Goal: Task Accomplishment & Management: Manage account settings

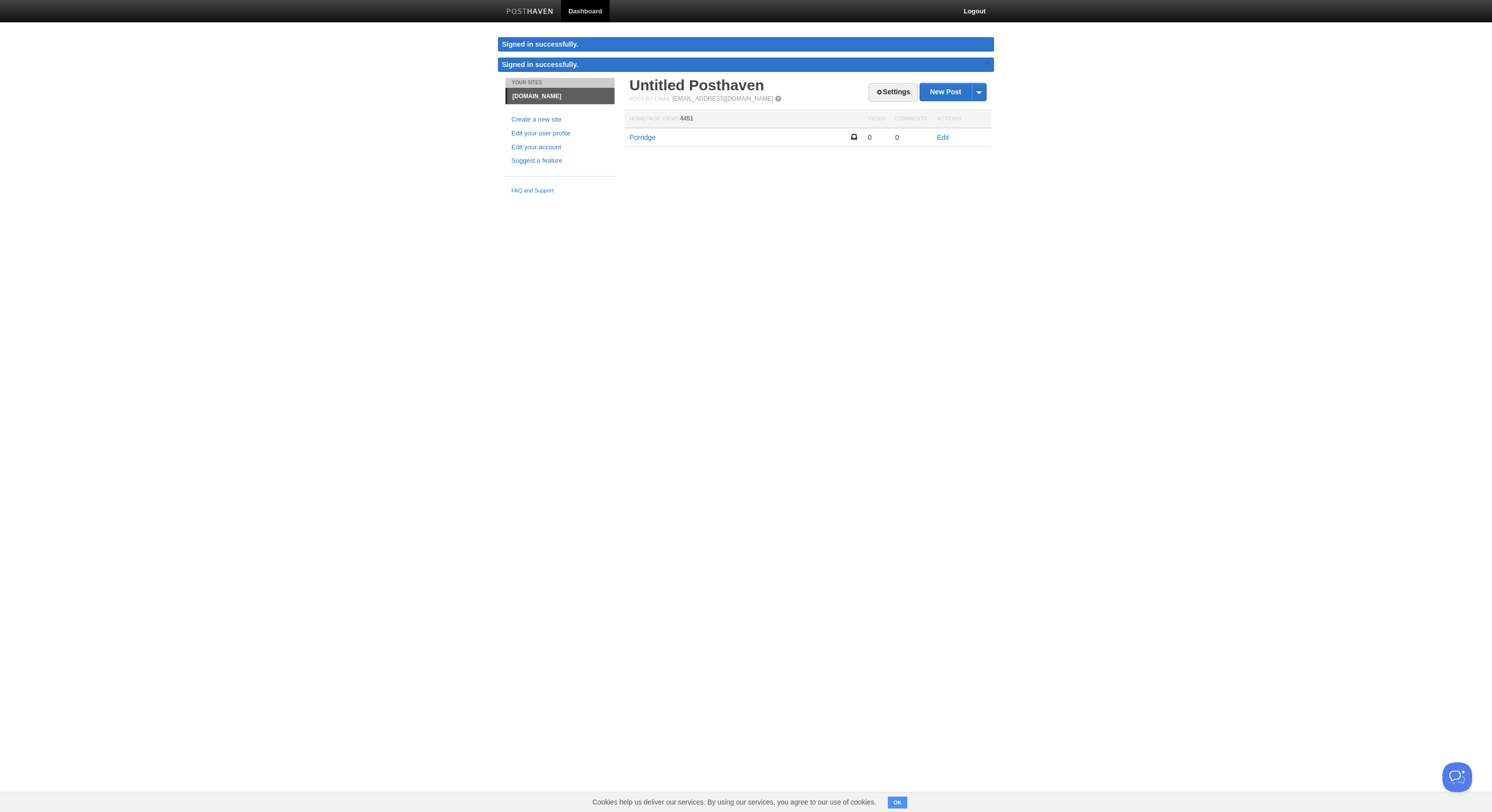
click at [531, 12] on img at bounding box center [529, 12] width 47 height 7
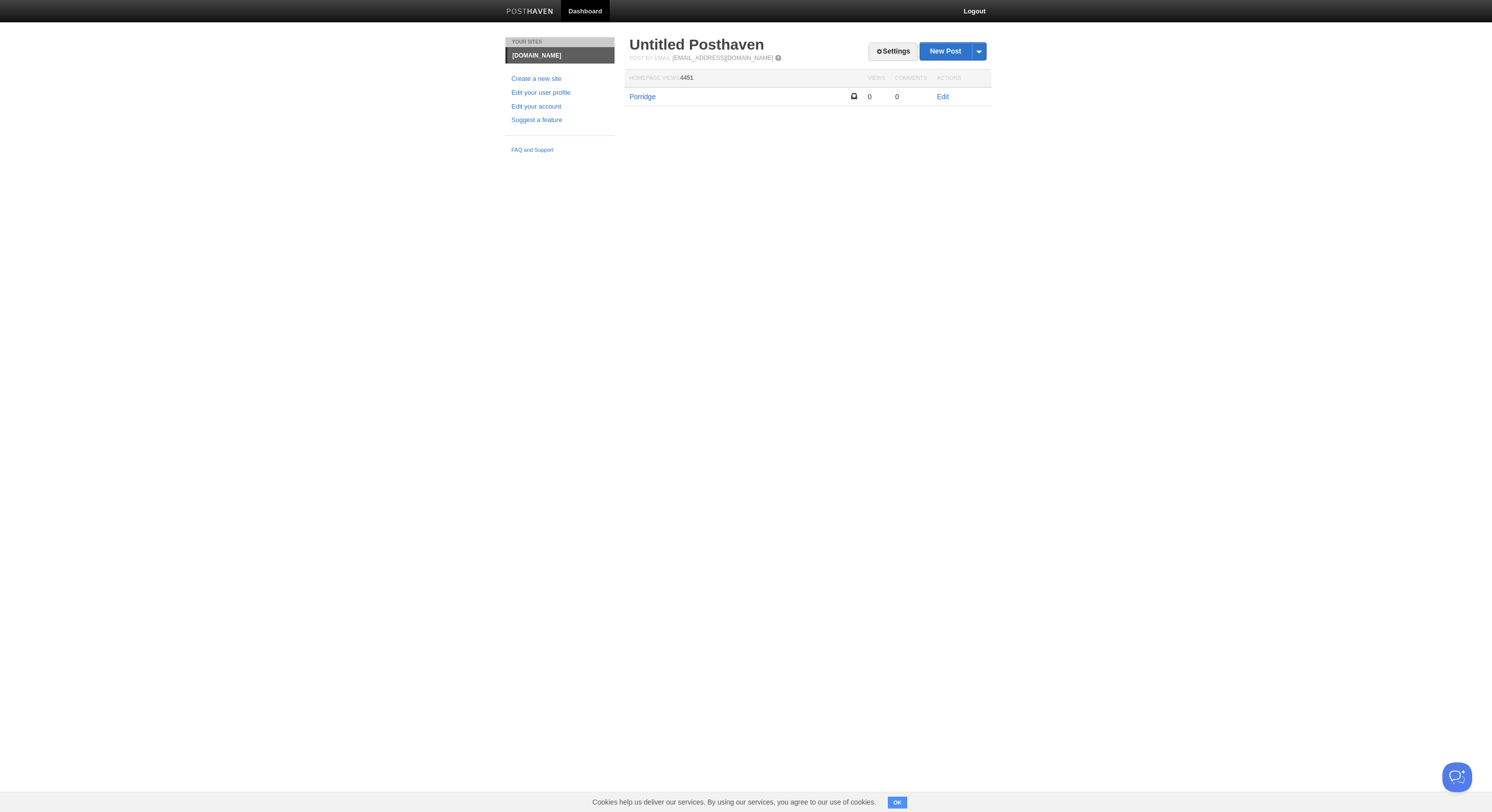
click at [643, 94] on link "Porridge" at bounding box center [643, 96] width 26 height 8
click at [883, 48] on link "Settings" at bounding box center [894, 51] width 49 height 18
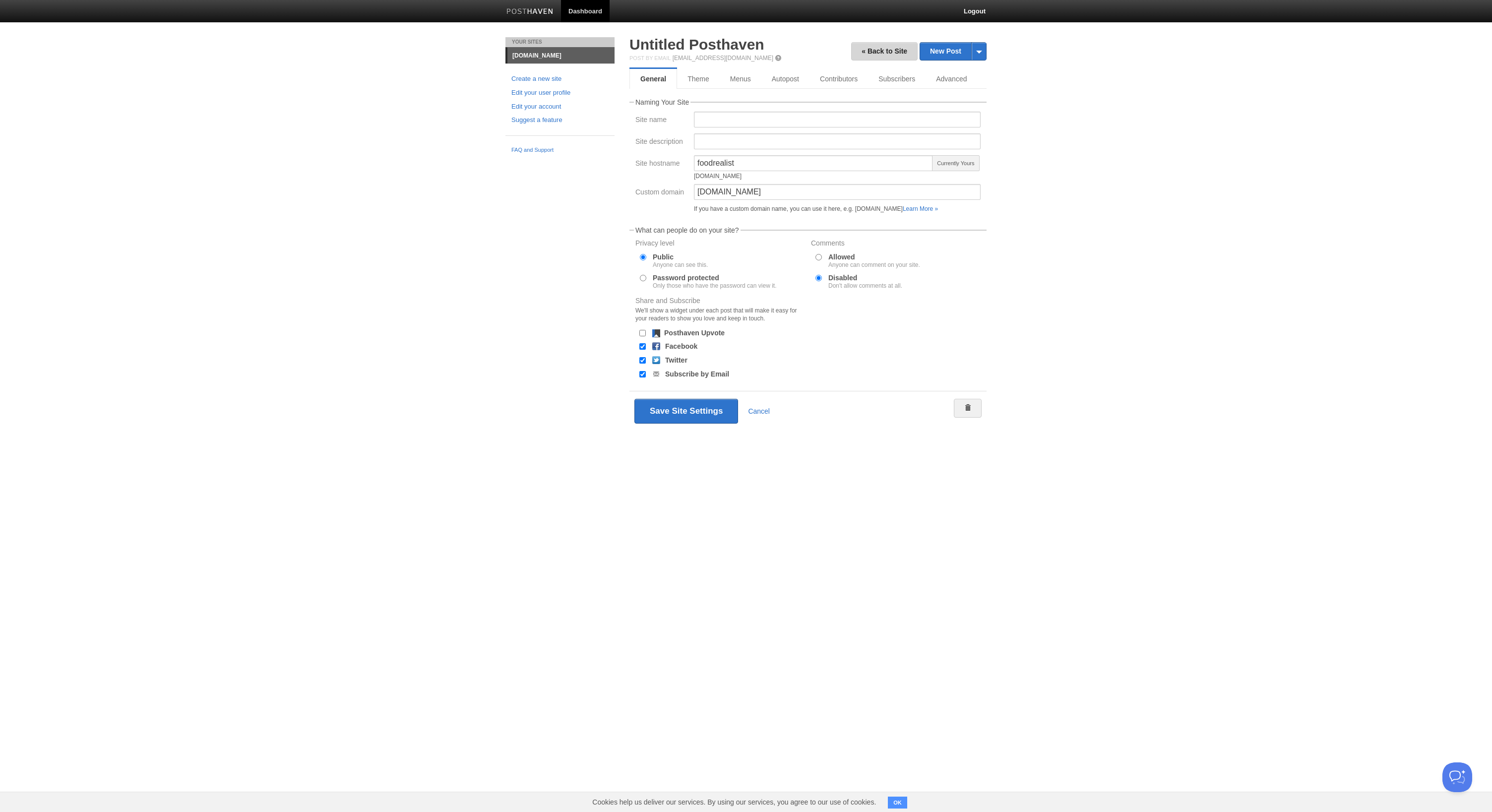
click at [892, 52] on link "« Back to Site" at bounding box center [885, 51] width 67 height 18
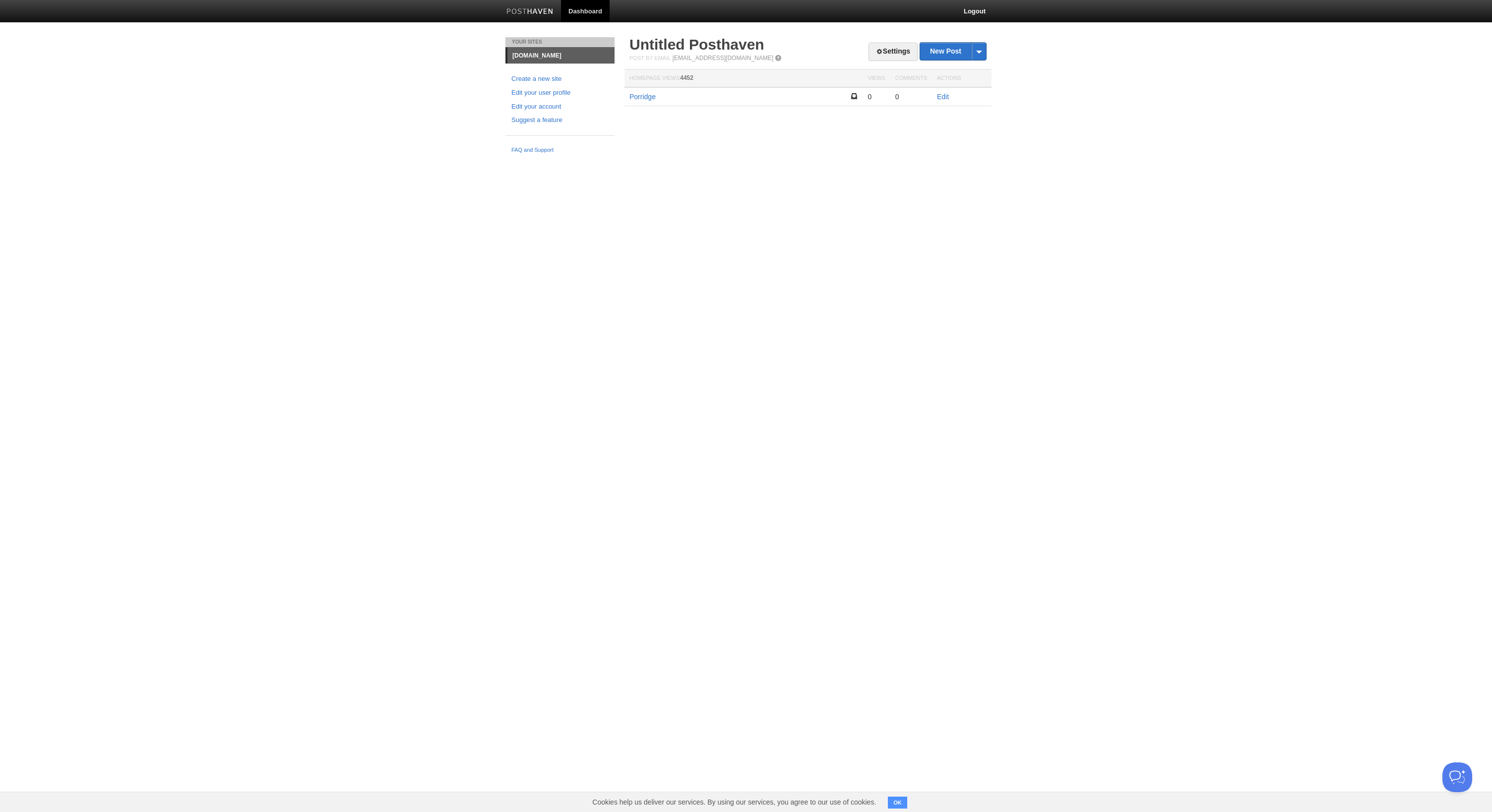
click at [550, 12] on img at bounding box center [529, 12] width 47 height 7
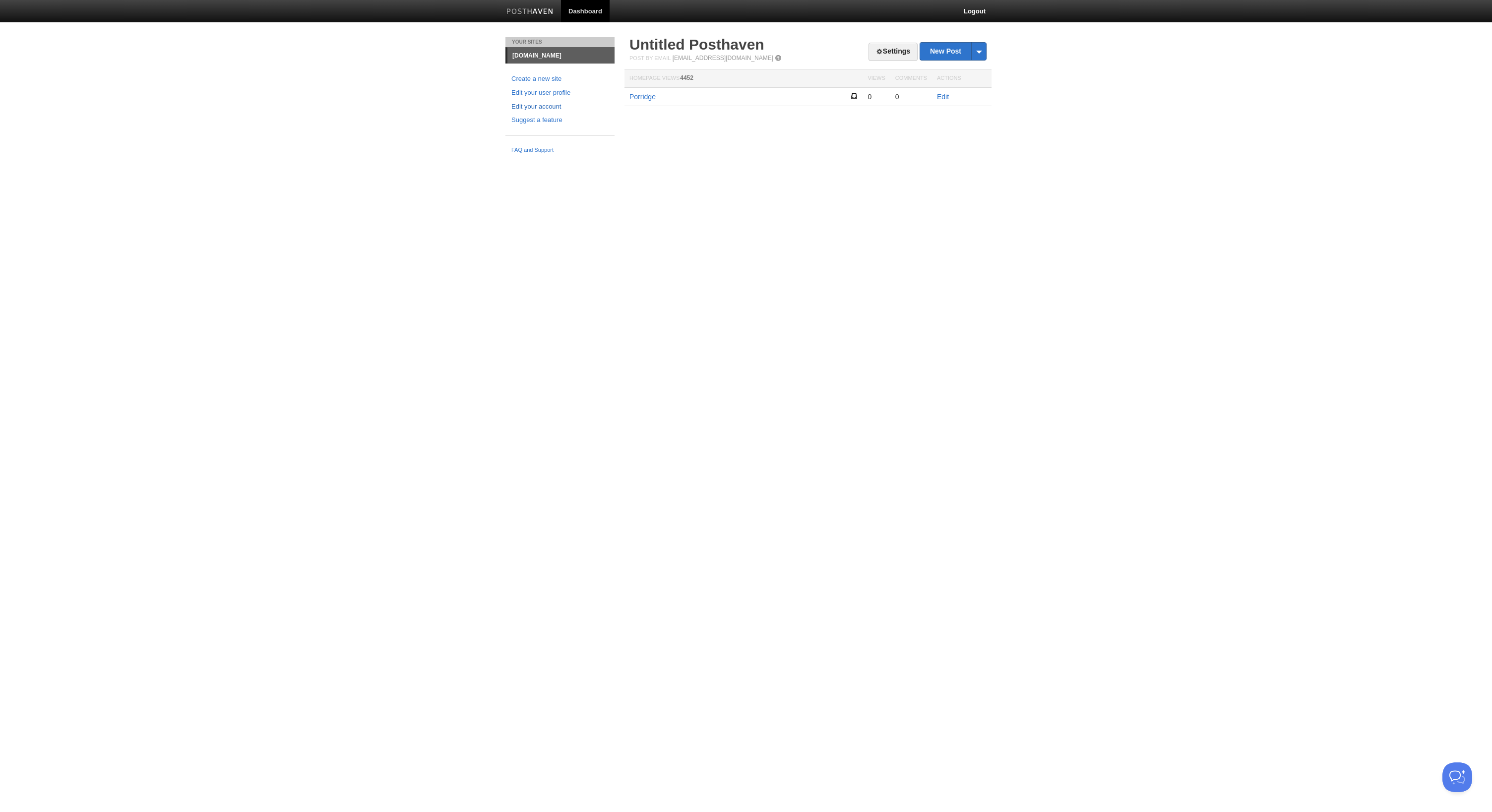
click at [546, 107] on link "Edit your account" at bounding box center [560, 107] width 97 height 10
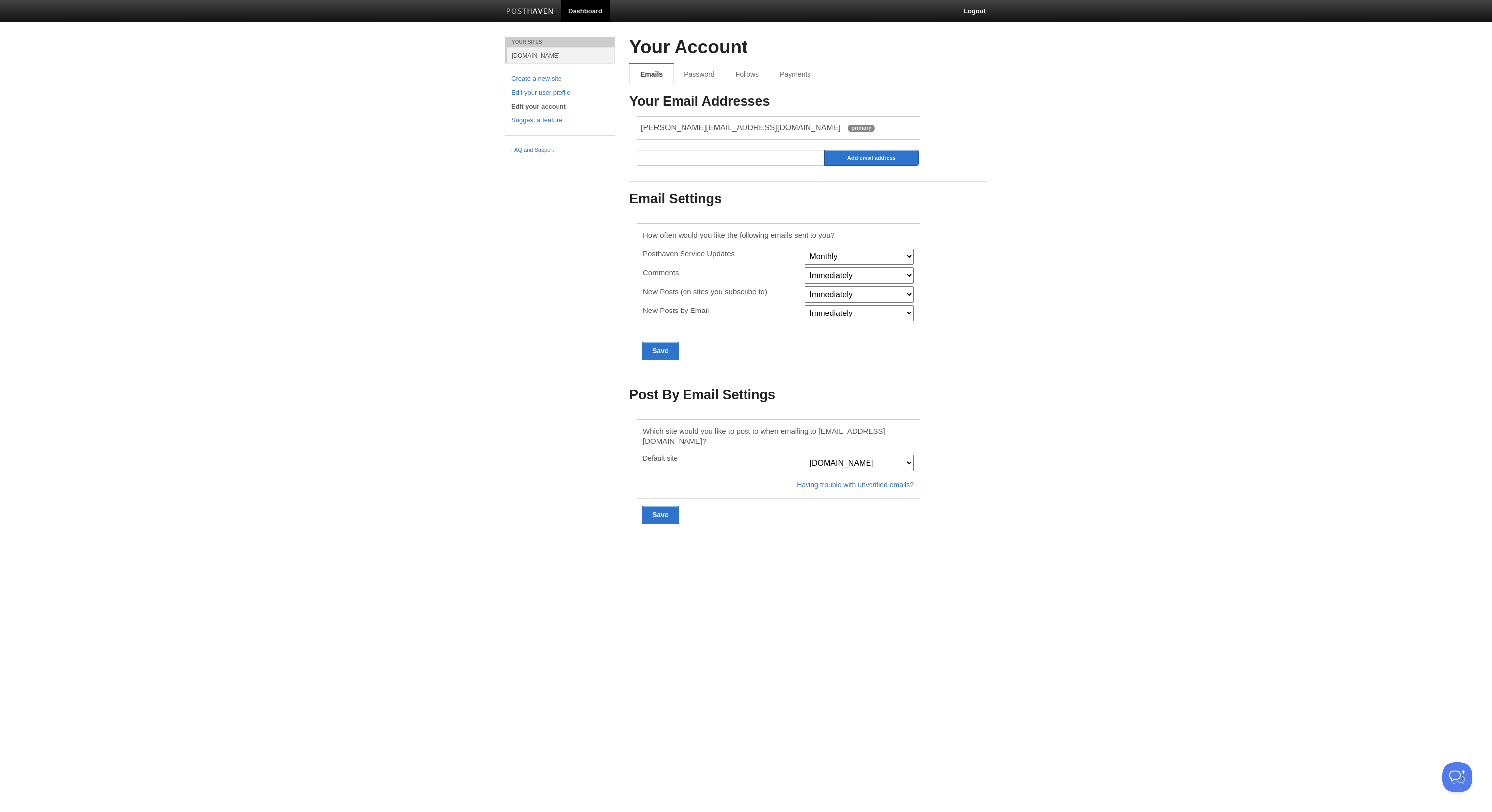
click at [860, 455] on select "[DOMAIN_NAME]" at bounding box center [859, 463] width 109 height 17
click at [875, 455] on select "[DOMAIN_NAME]" at bounding box center [859, 463] width 109 height 17
click at [767, 159] on input "email" at bounding box center [731, 158] width 189 height 16
click at [796, 72] on link "Payments" at bounding box center [796, 74] width 54 height 20
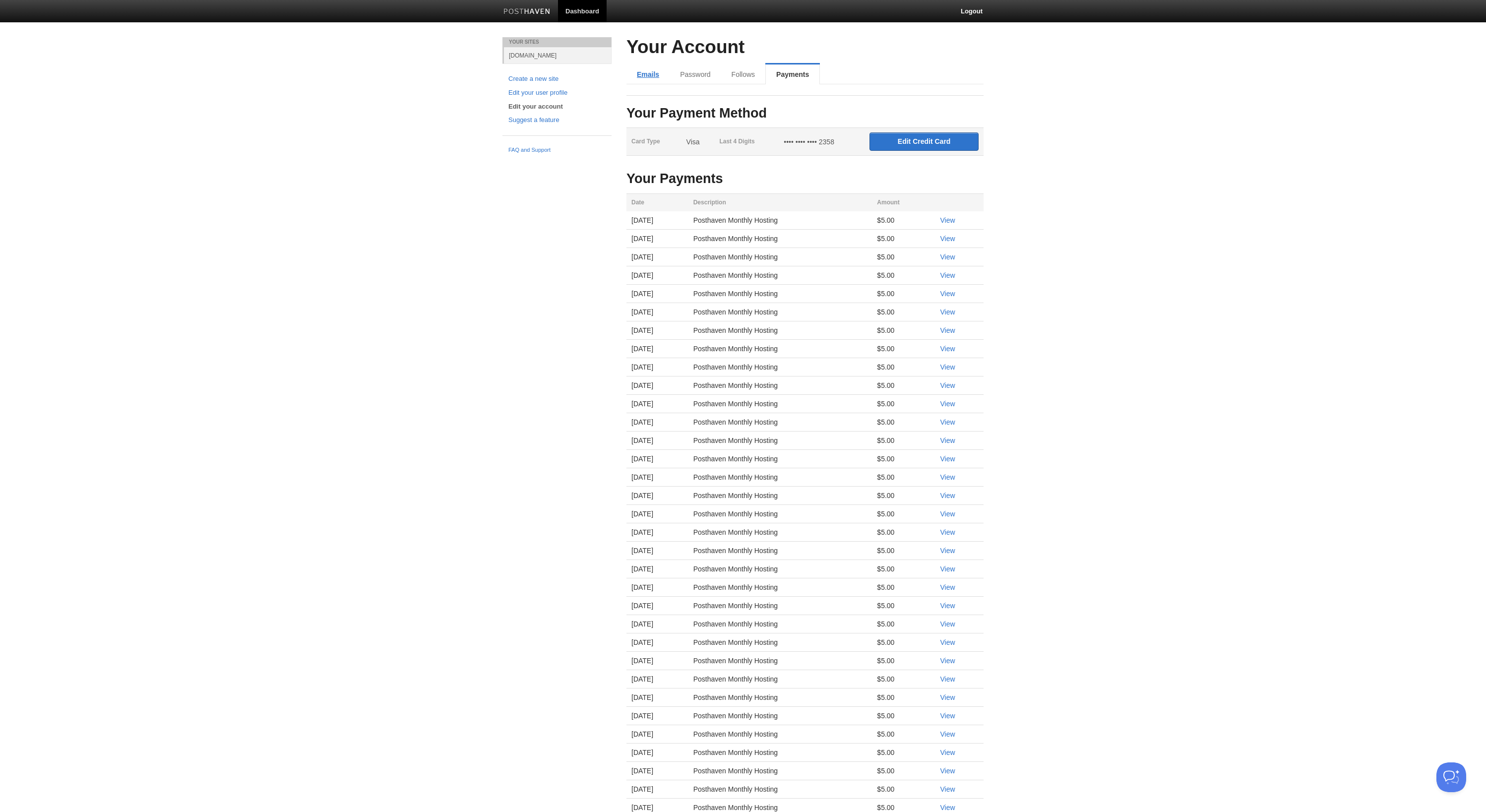
click at [645, 78] on link "Emails" at bounding box center [648, 74] width 44 height 20
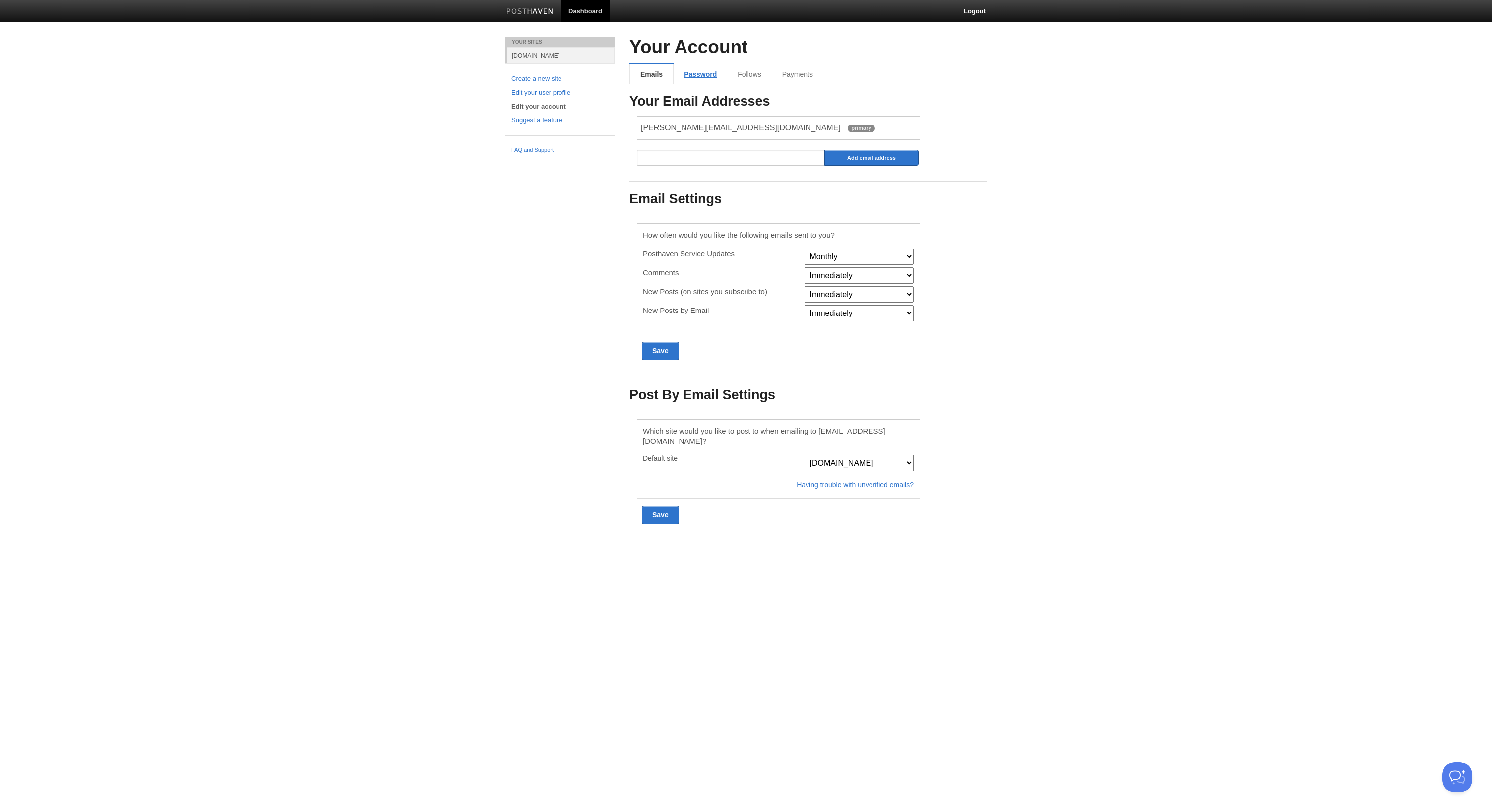
click at [706, 75] on link "Password" at bounding box center [701, 74] width 54 height 20
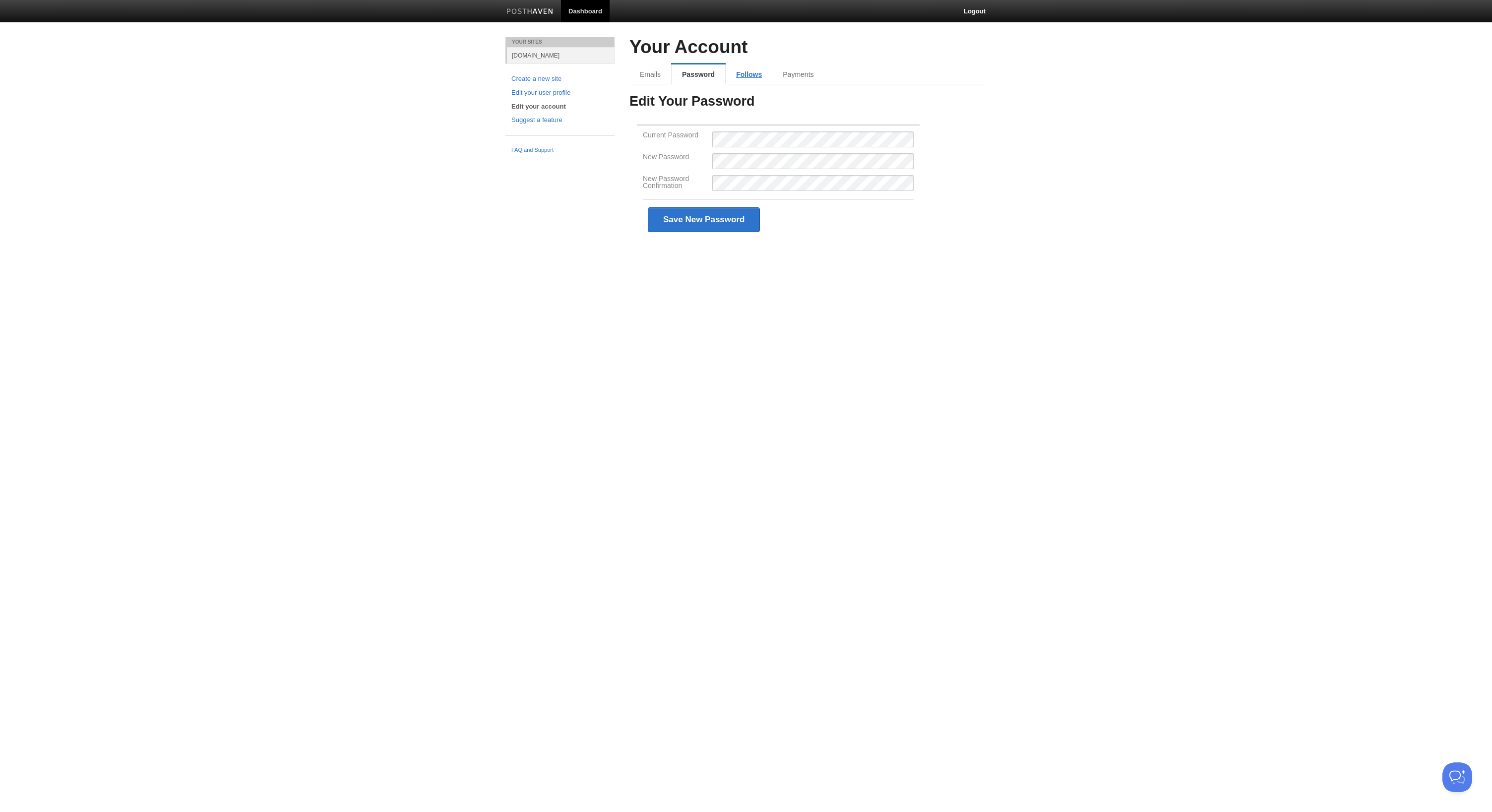
click at [741, 73] on link "Follows" at bounding box center [749, 74] width 46 height 20
click at [559, 94] on link "Edit your user profile" at bounding box center [560, 93] width 97 height 10
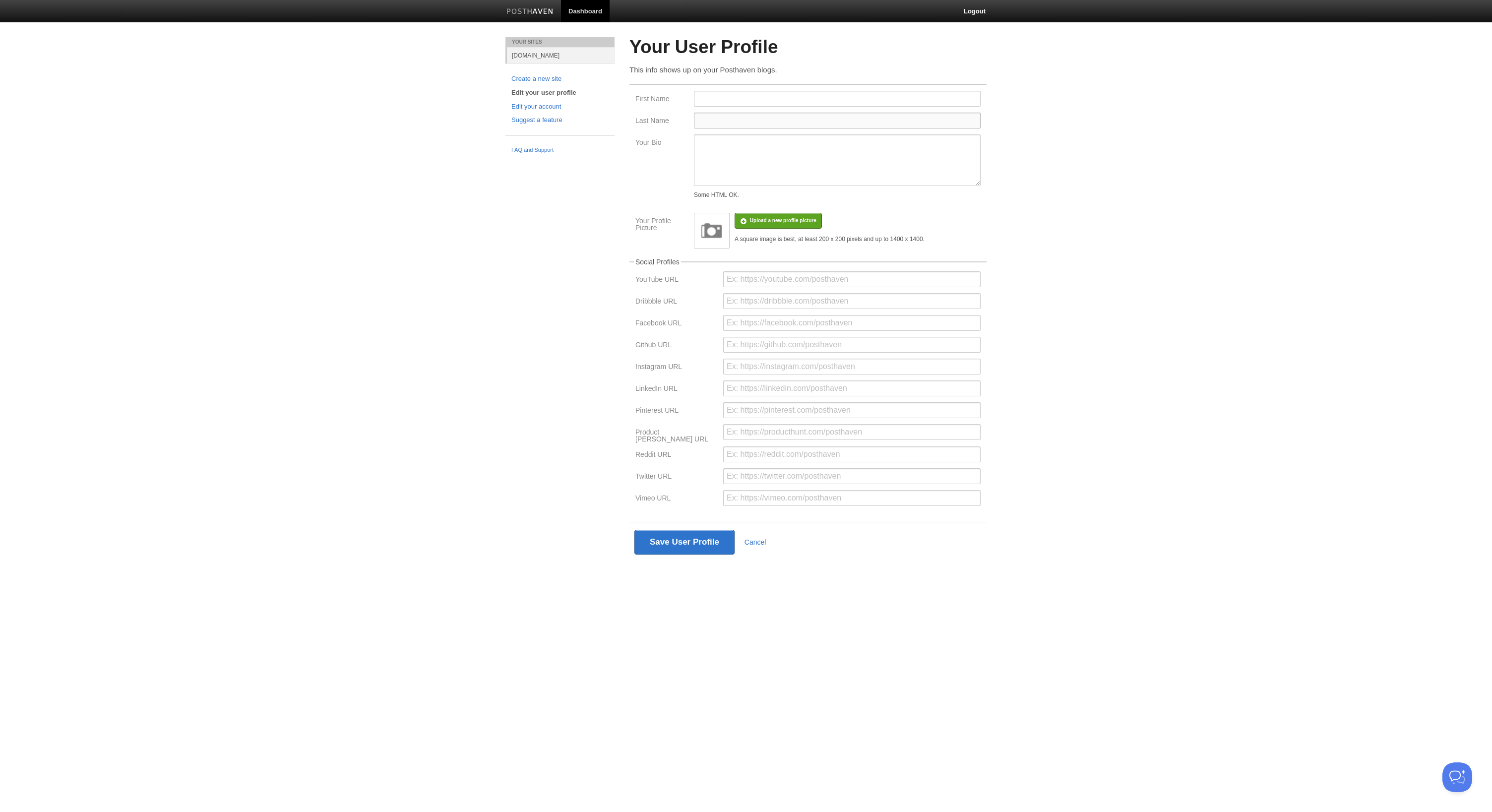
click at [714, 123] on input "Last Name" at bounding box center [837, 120] width 287 height 16
click at [749, 80] on form "Your User Profile This info shows up on your Posthaven blogs. First Name Last N…" at bounding box center [808, 299] width 357 height 525
click at [551, 104] on link "Edit your account" at bounding box center [560, 107] width 97 height 10
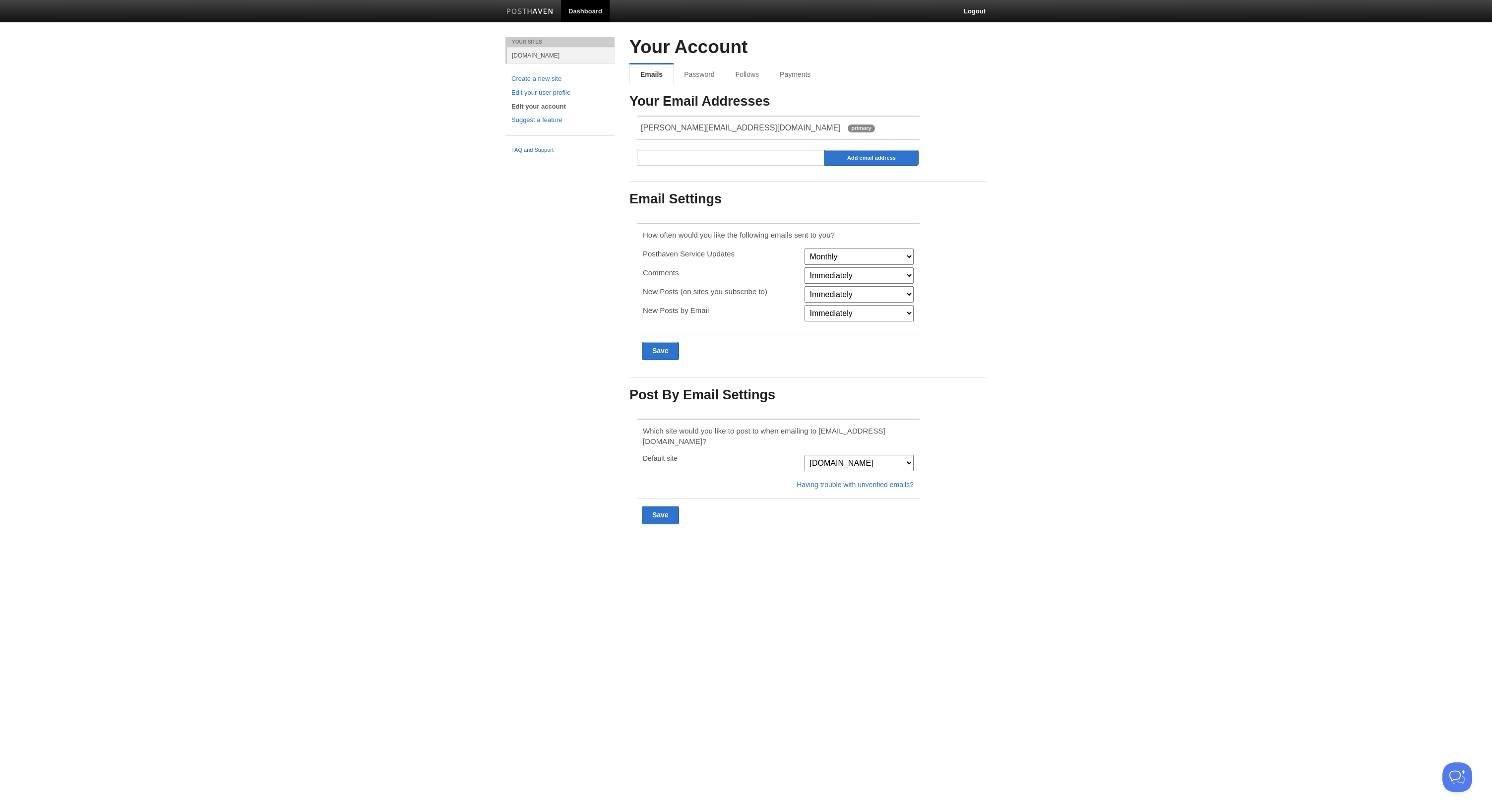
click at [544, 150] on link "FAQ and Support" at bounding box center [560, 150] width 97 height 9
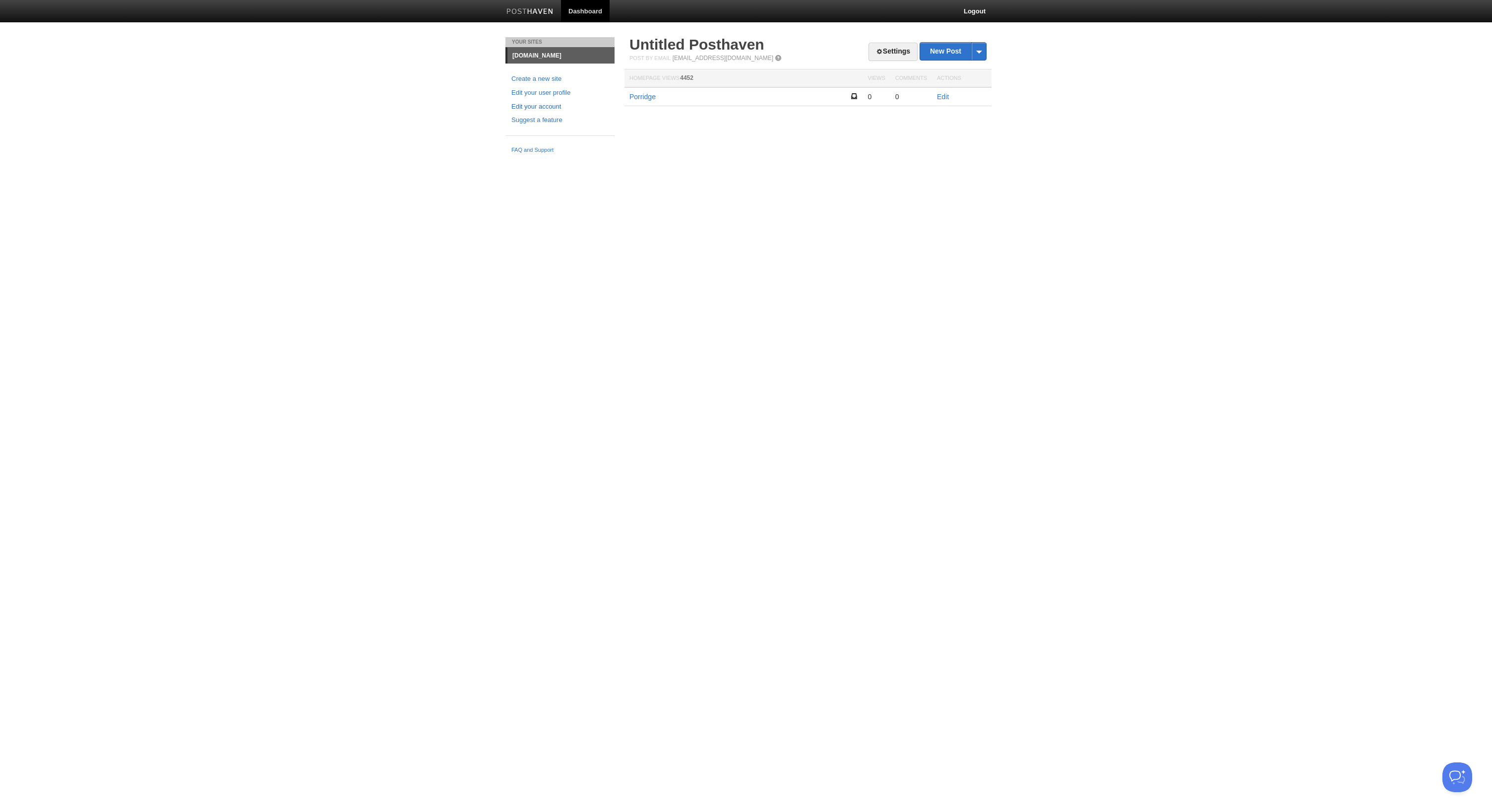
click at [543, 104] on link "Edit your account" at bounding box center [560, 107] width 97 height 10
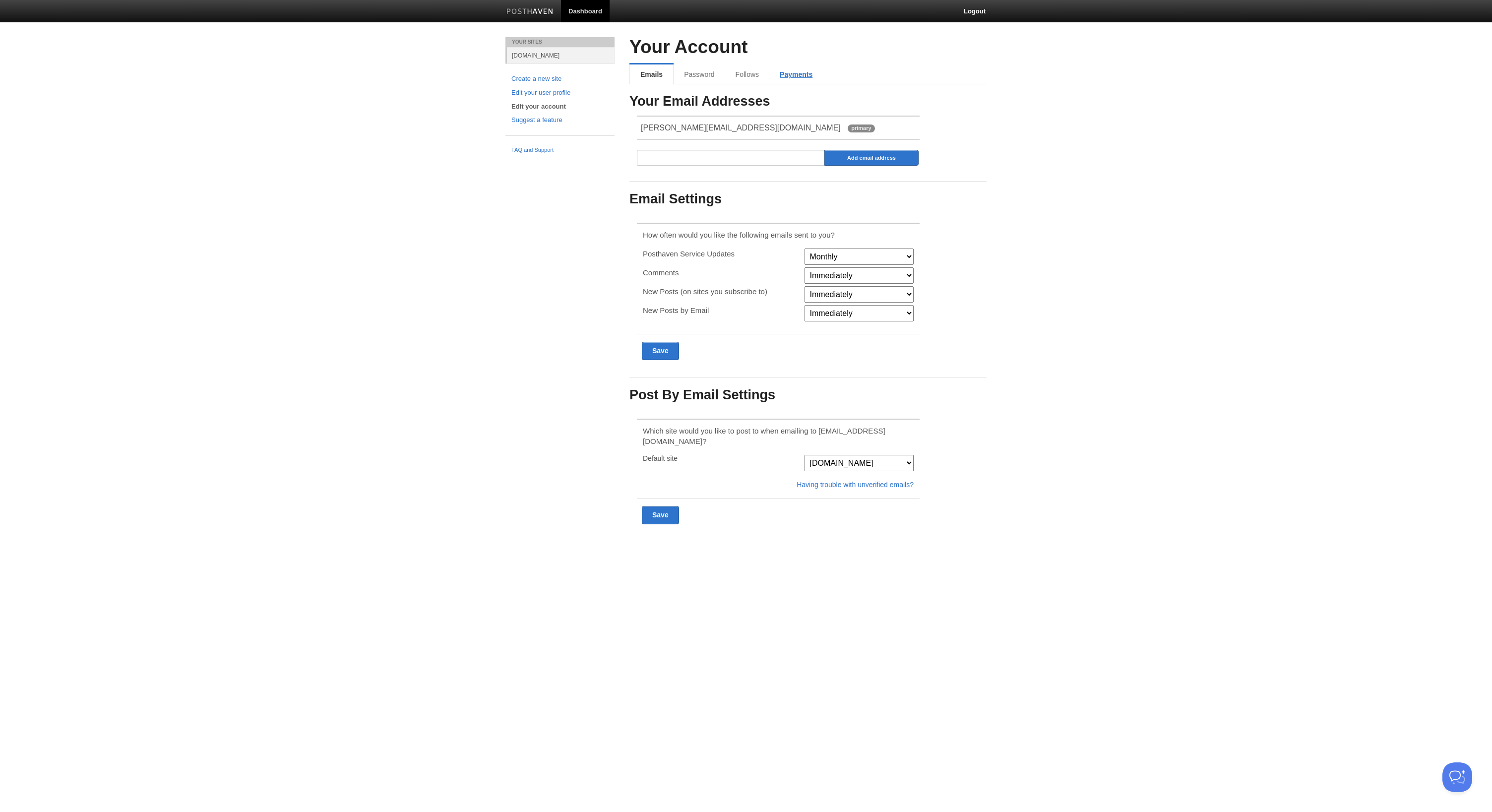
click at [796, 77] on link "Payments" at bounding box center [796, 74] width 54 height 20
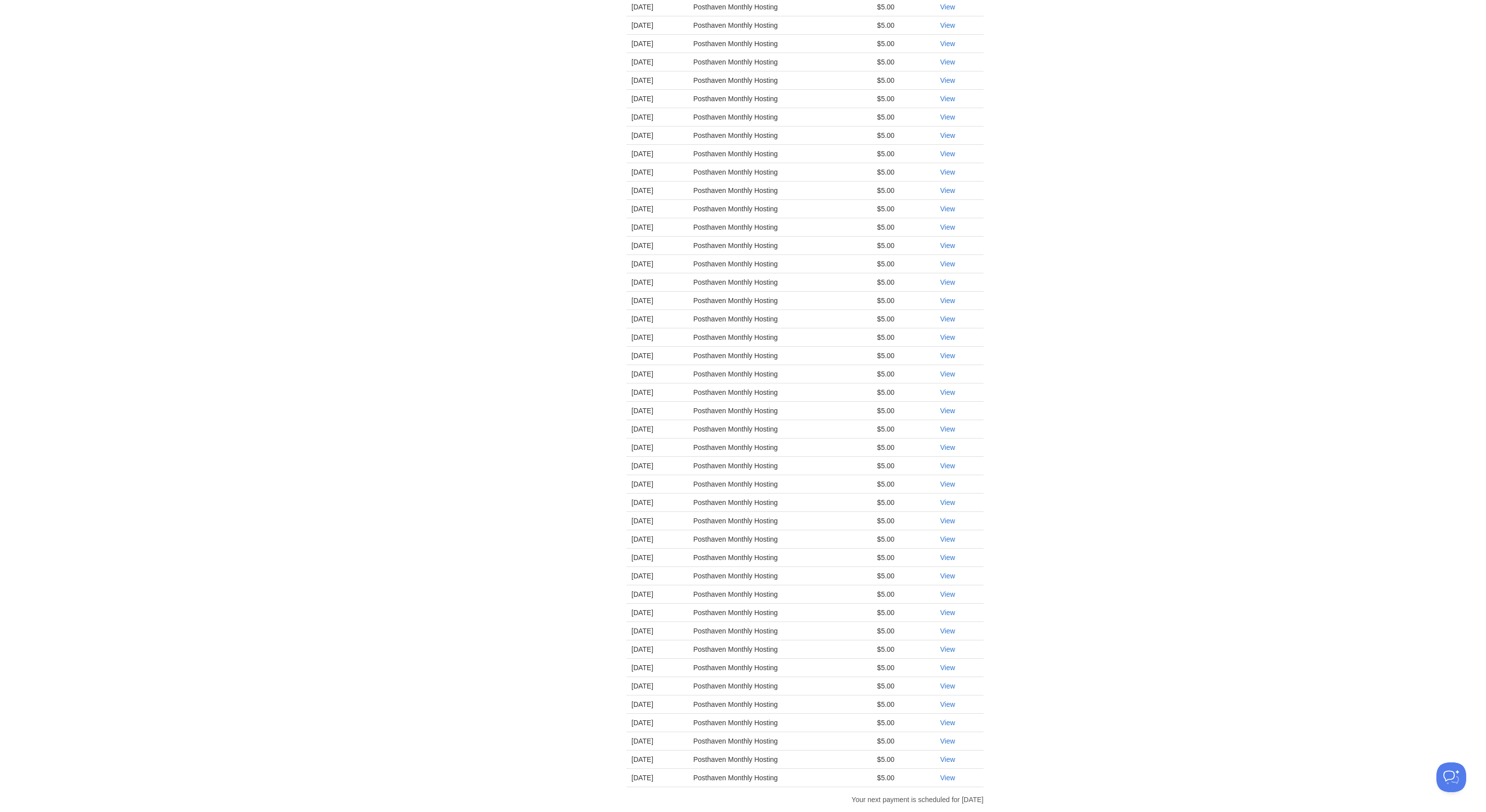
scroll to position [386, 0]
click at [960, 787] on link "Cancel Your Account" at bounding box center [938, 788] width 90 height 18
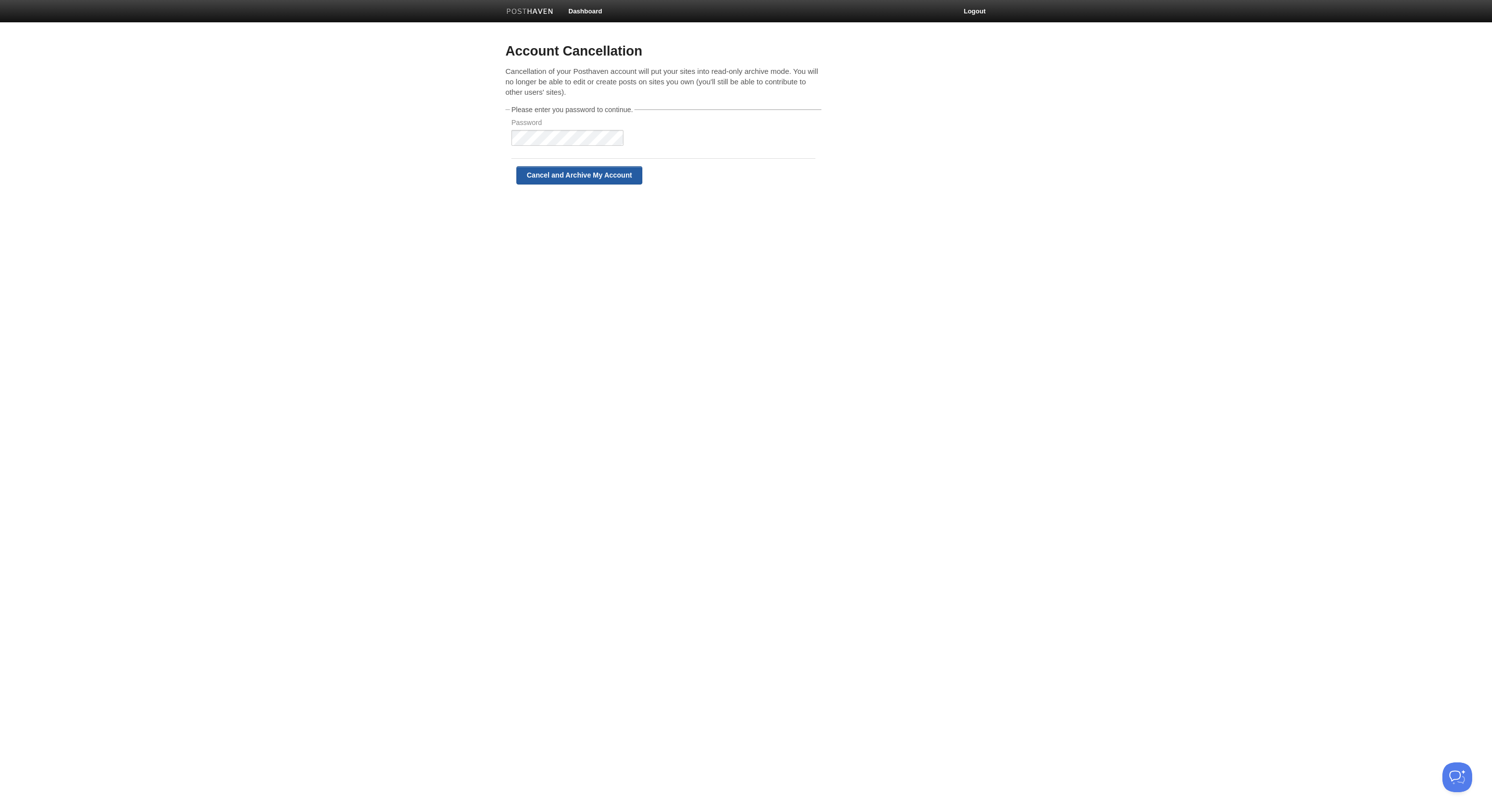
click at [580, 175] on input "Cancel and Archive My Account" at bounding box center [580, 175] width 126 height 18
